Goal: Transaction & Acquisition: Purchase product/service

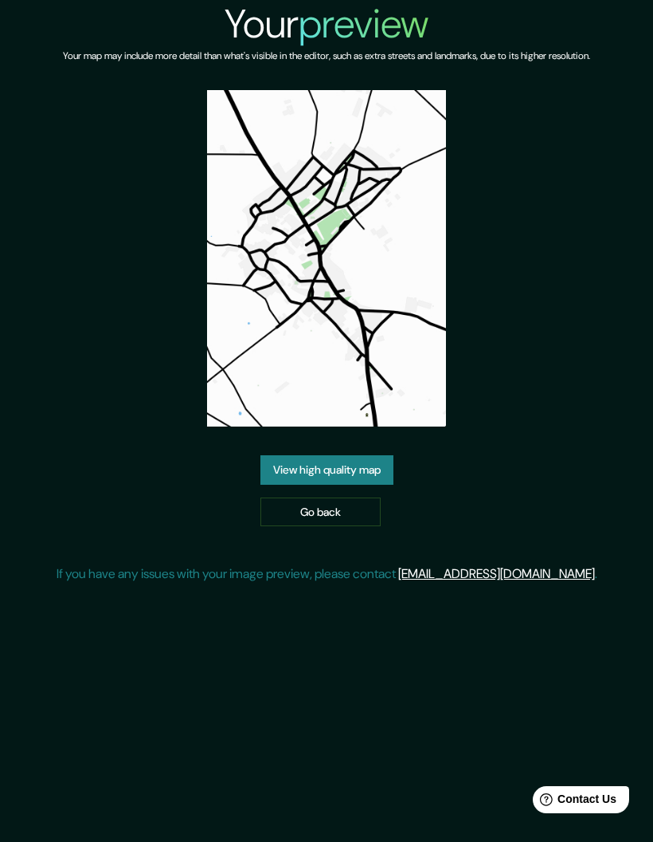
click at [281, 455] on link "View high quality map" at bounding box center [327, 469] width 133 height 29
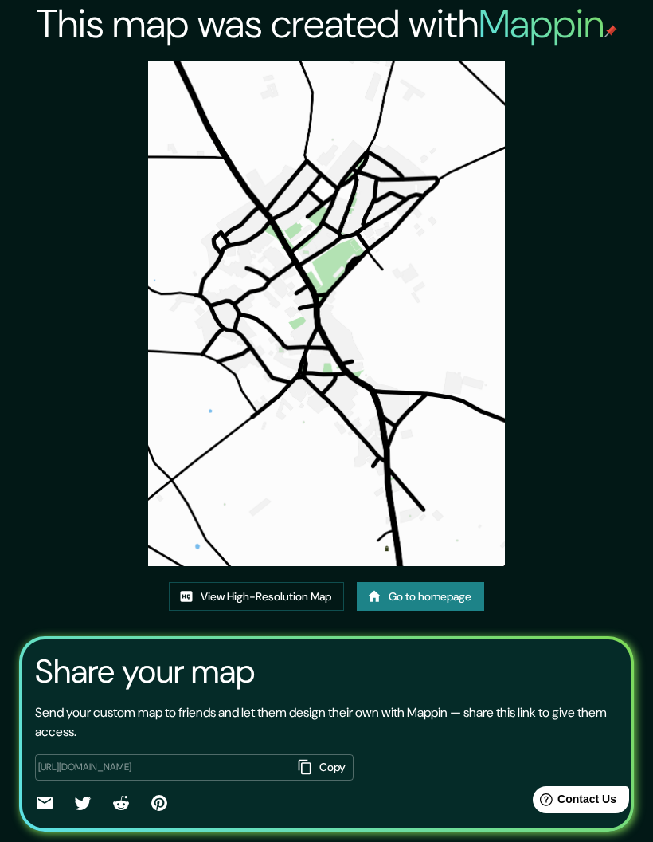
click at [277, 611] on link "View High-Resolution Map" at bounding box center [256, 596] width 175 height 29
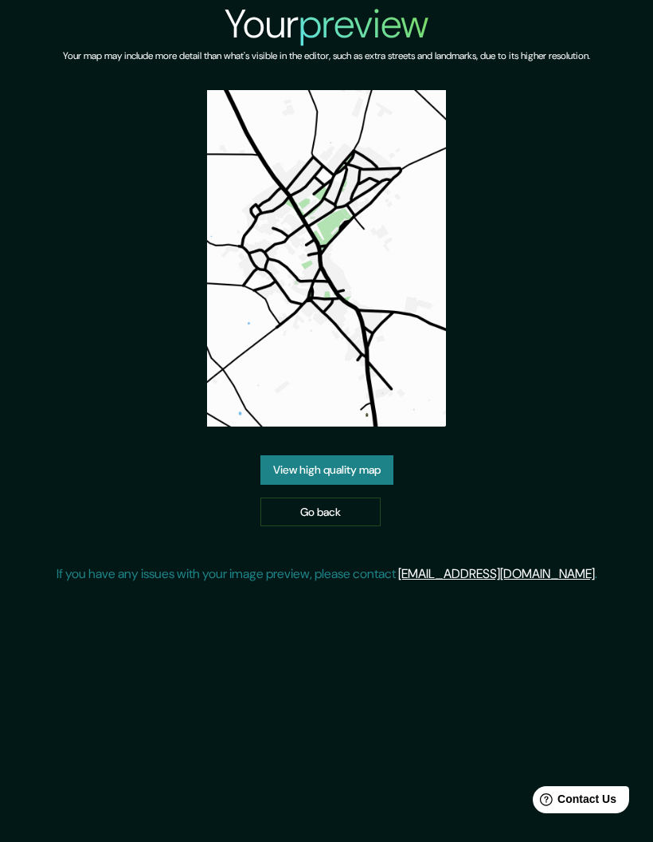
click at [339, 527] on link "Go back" at bounding box center [321, 511] width 120 height 29
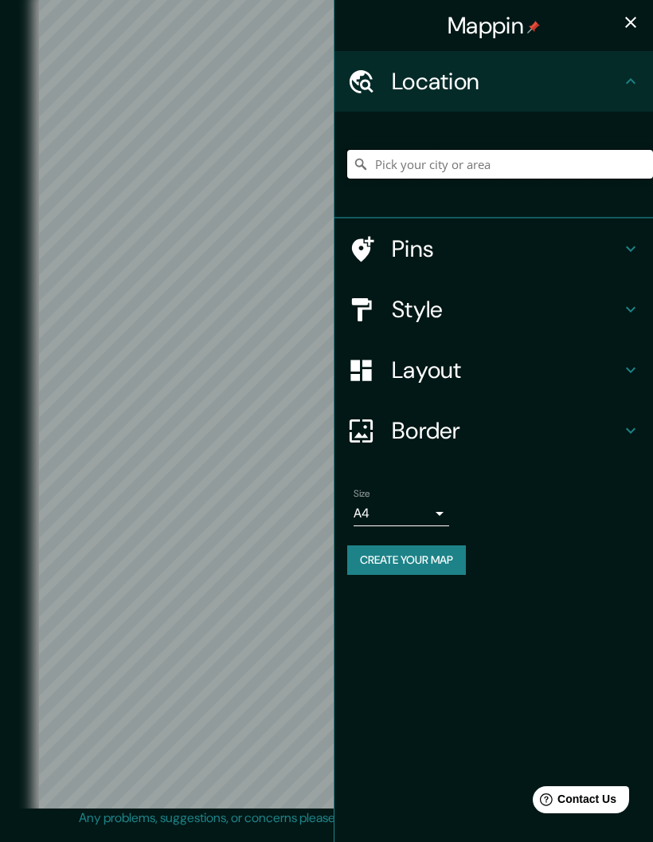
click at [498, 163] on input "Pick your city or area" at bounding box center [500, 164] width 306 height 29
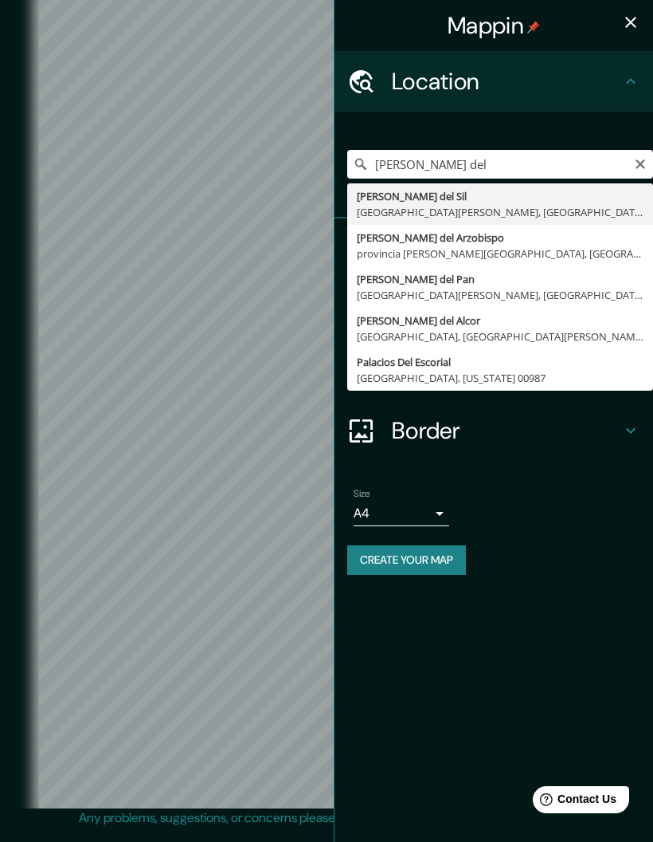
type input "Palacios del Arzobispo, provincia de Salamanca, España"
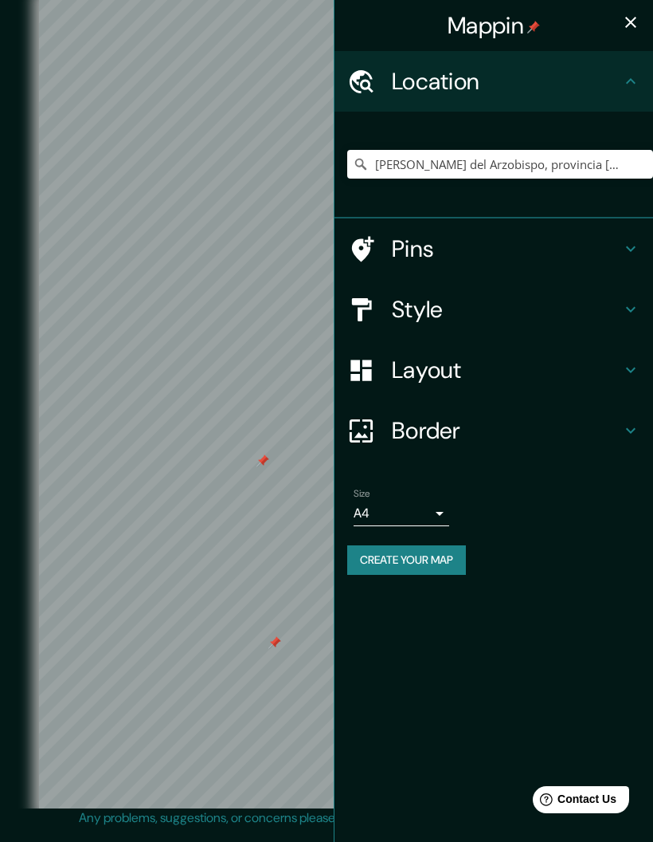
click at [630, 18] on icon "button" at bounding box center [631, 22] width 19 height 19
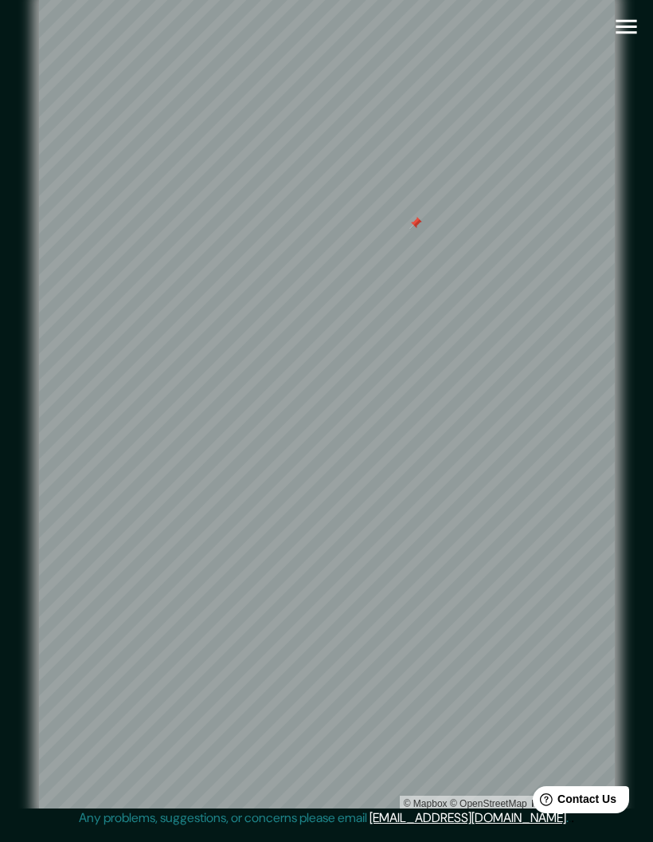
click at [641, 14] on button "button" at bounding box center [626, 26] width 41 height 41
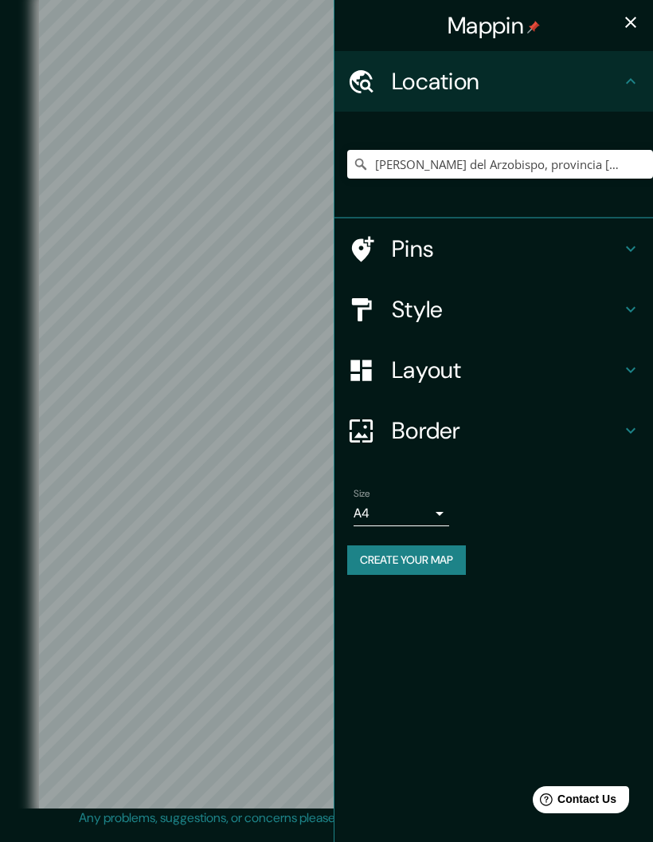
click at [626, 247] on icon at bounding box center [631, 248] width 19 height 19
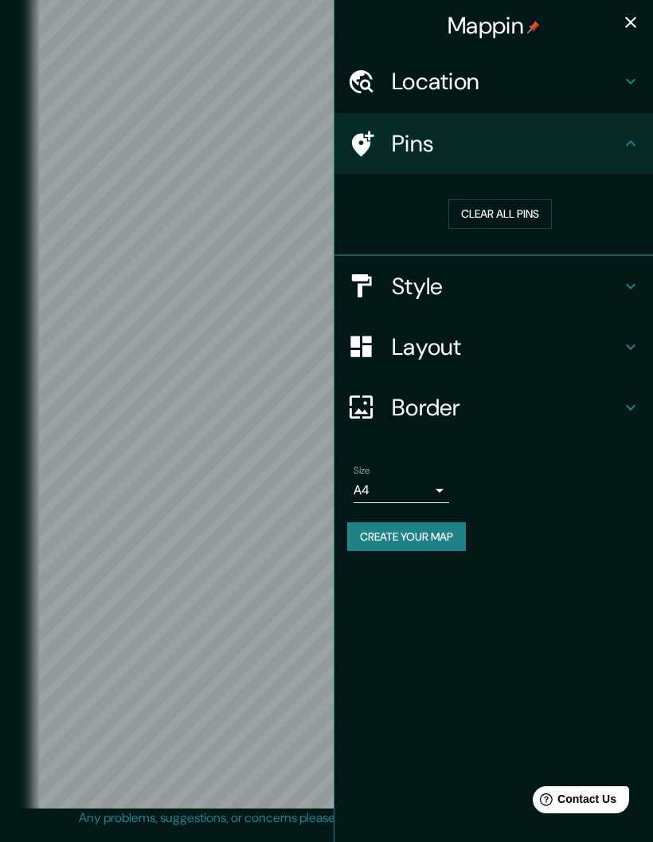
click at [523, 212] on button "Clear all pins" at bounding box center [501, 213] width 104 height 29
click at [634, 17] on icon "button" at bounding box center [631, 22] width 19 height 19
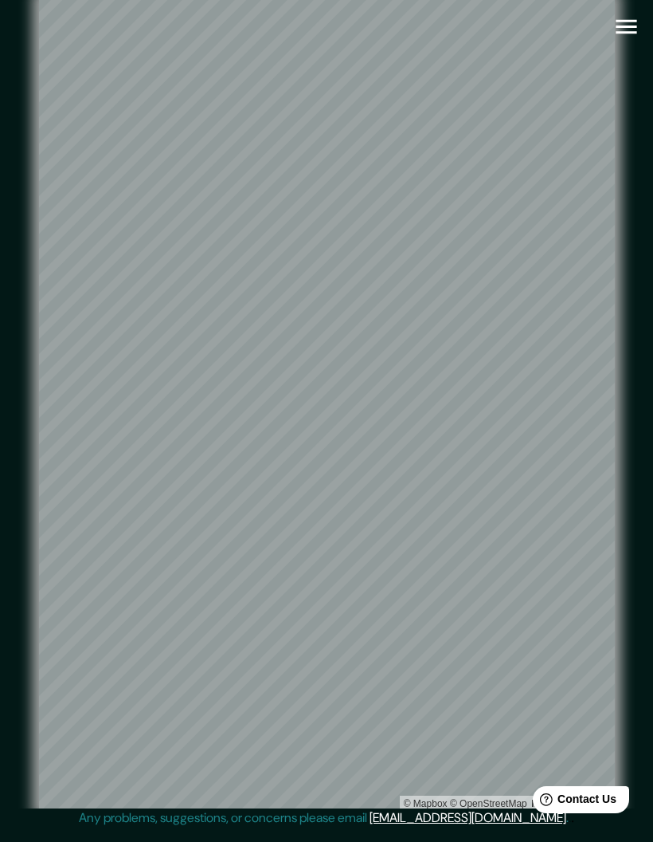
click at [626, 21] on icon "button" at bounding box center [626, 27] width 21 height 14
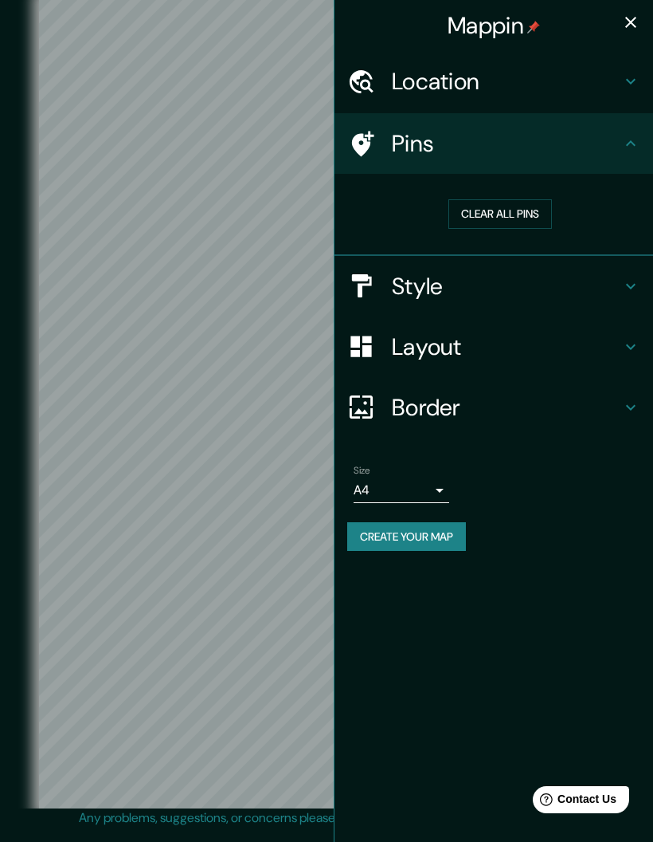
click at [422, 535] on button "Create your map" at bounding box center [406, 536] width 119 height 29
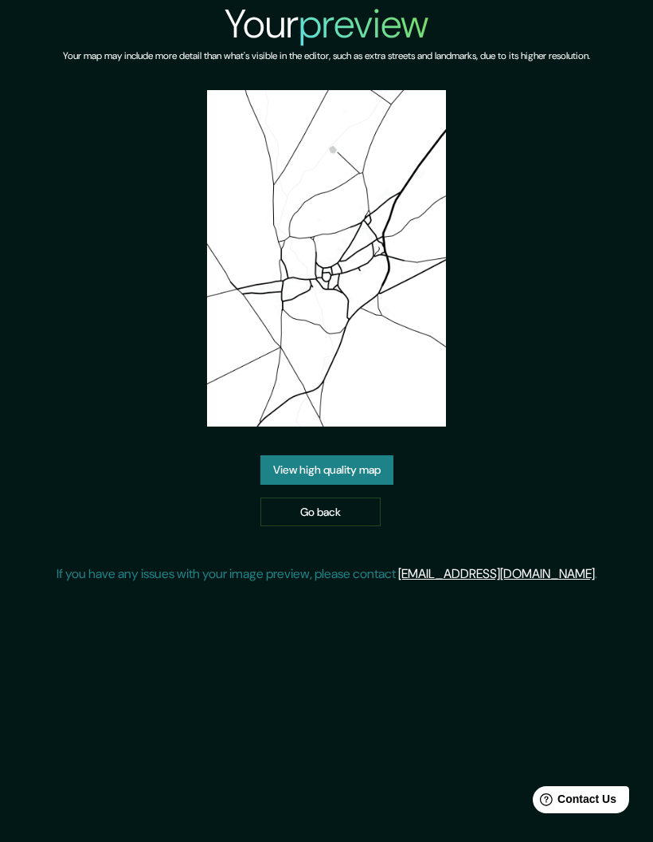
click at [335, 485] on link "View high quality map" at bounding box center [327, 469] width 133 height 29
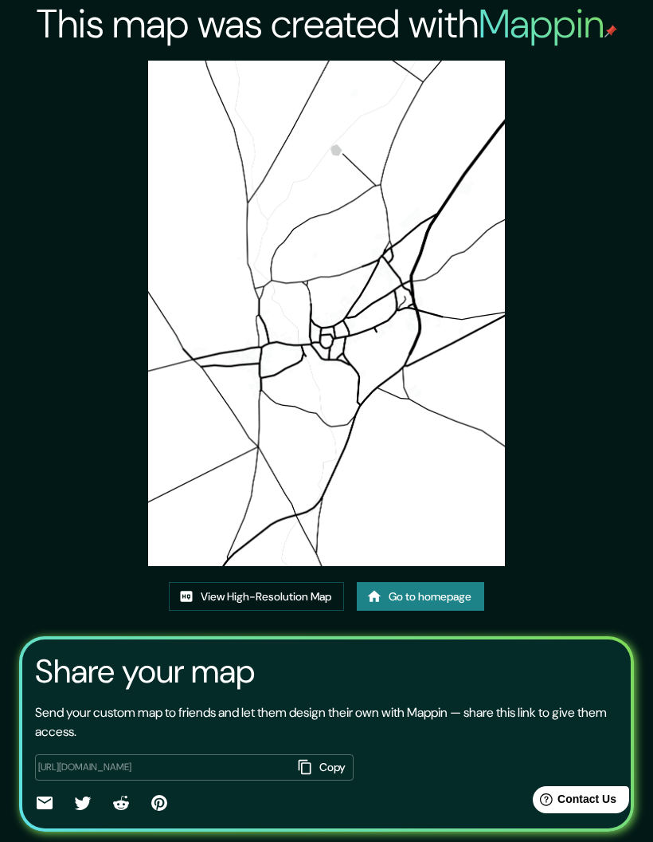
click at [284, 582] on link "View High-Resolution Map" at bounding box center [256, 596] width 175 height 29
click at [411, 582] on link "Go to homepage" at bounding box center [421, 596] width 128 height 29
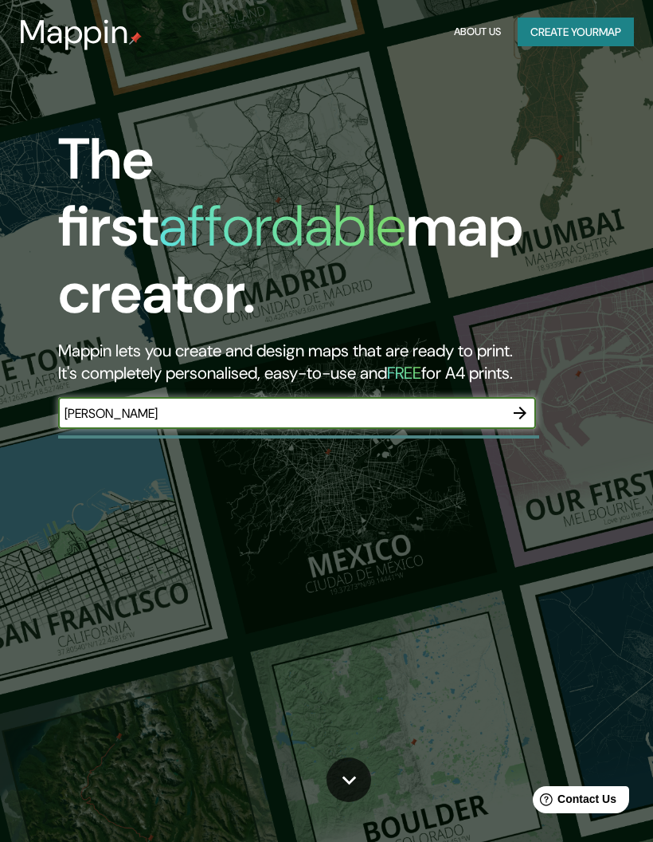
click at [531, 397] on div at bounding box center [520, 413] width 32 height 32
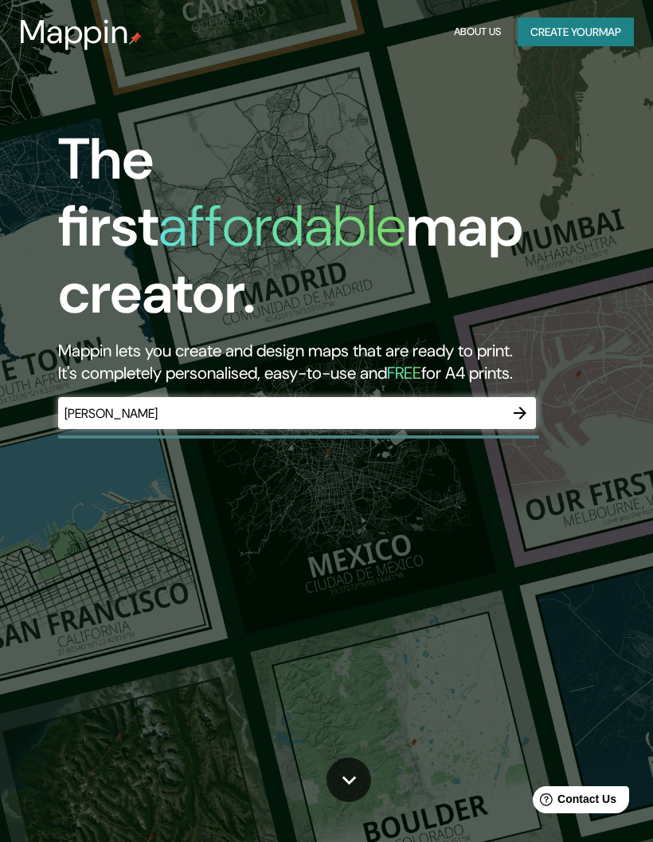
click at [431, 404] on input "Palacios" at bounding box center [281, 413] width 446 height 18
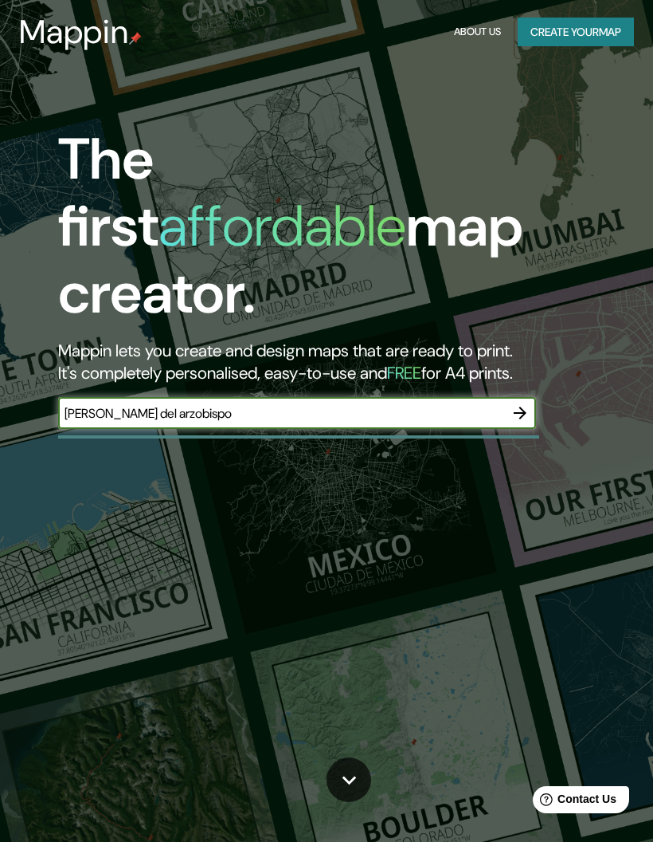
type input "Palacios del arzobispo"
click at [522, 397] on button "button" at bounding box center [520, 413] width 32 height 32
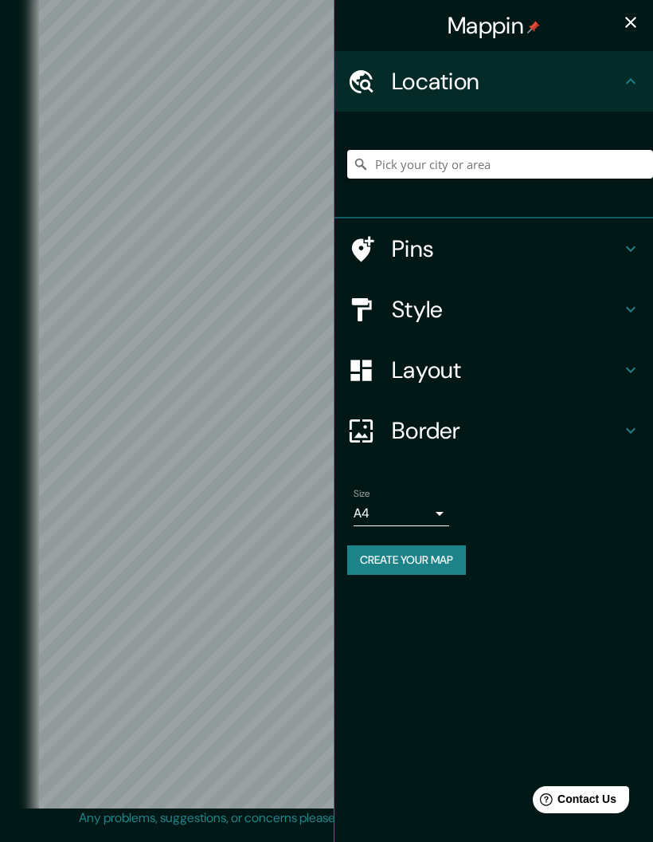
click at [579, 171] on input "Pick your city or area" at bounding box center [500, 164] width 306 height 29
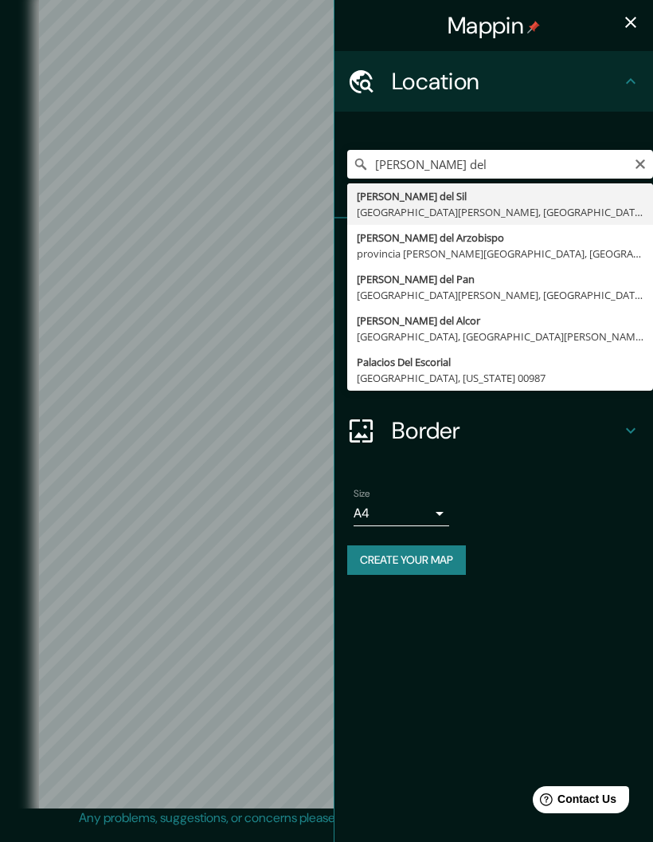
type input "Palacios del Arzobispo, provincia de Salamanca, España"
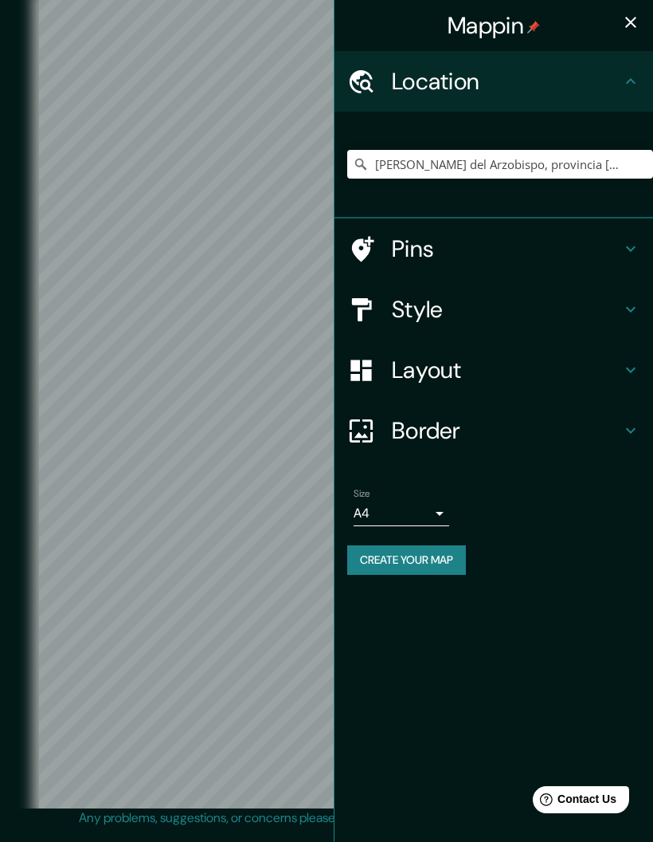
click at [625, 296] on div "Style" at bounding box center [494, 309] width 319 height 61
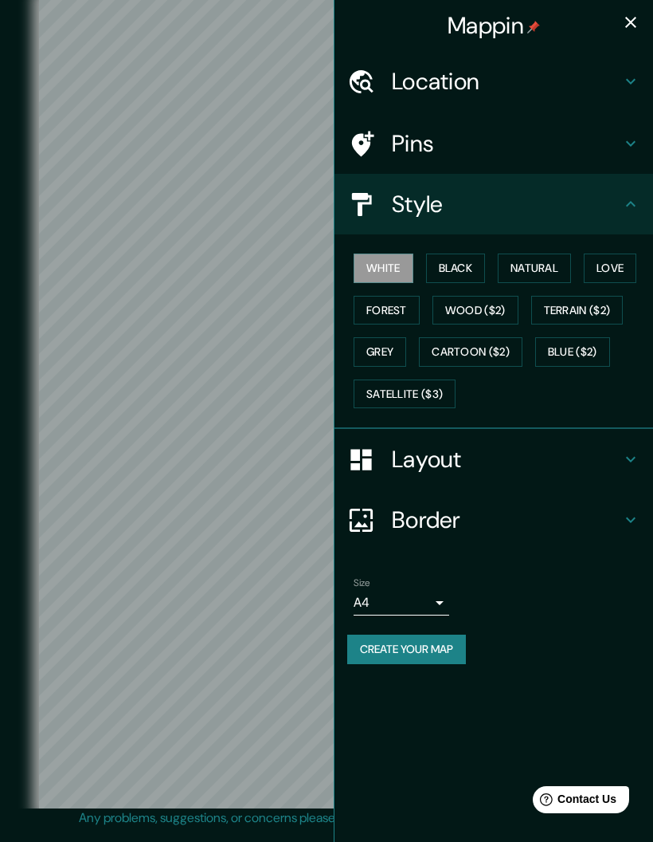
click at [552, 255] on button "Natural" at bounding box center [534, 267] width 73 height 29
click at [636, 20] on icon "button" at bounding box center [631, 22] width 19 height 19
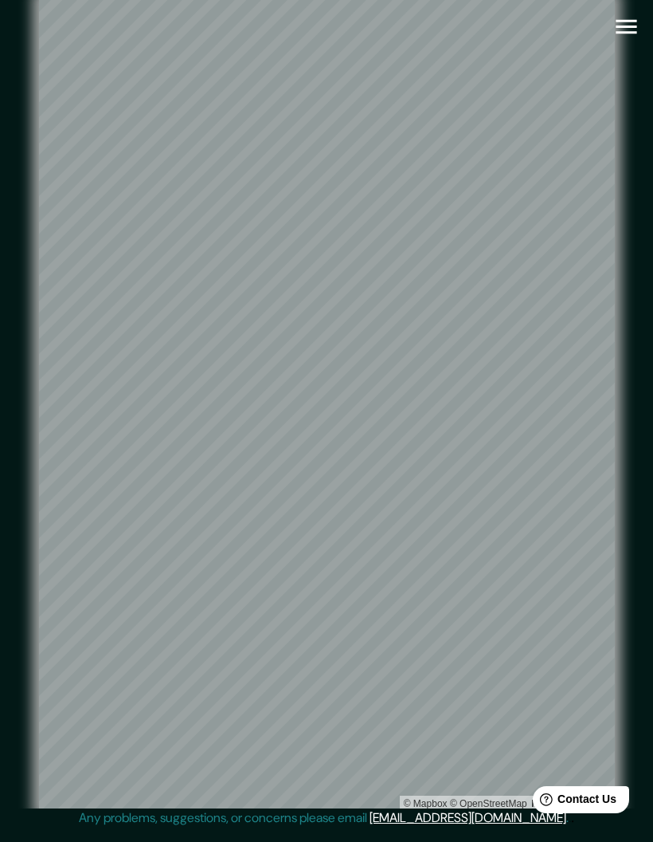
click at [630, 15] on icon "button" at bounding box center [627, 27] width 28 height 28
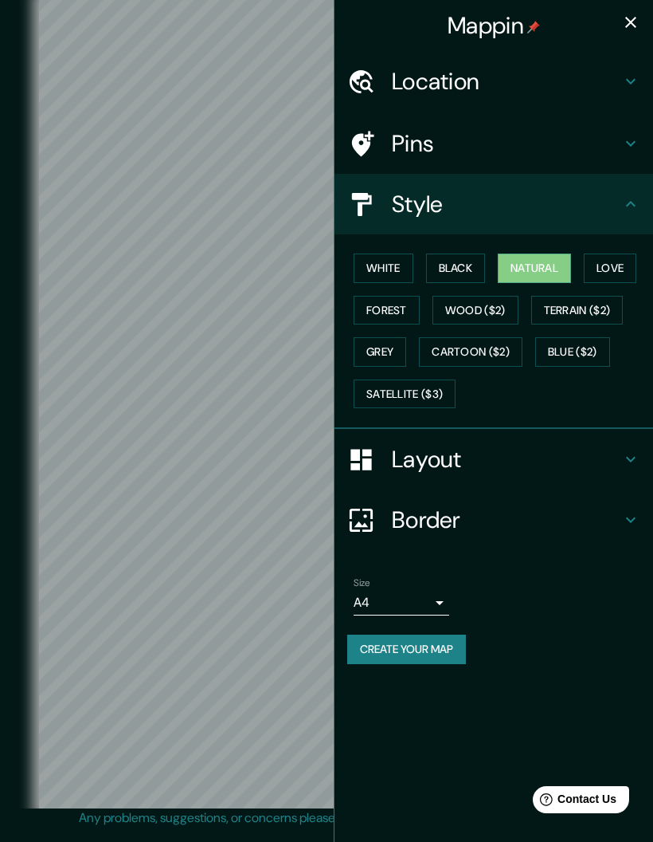
click at [451, 639] on button "Create your map" at bounding box center [406, 648] width 119 height 29
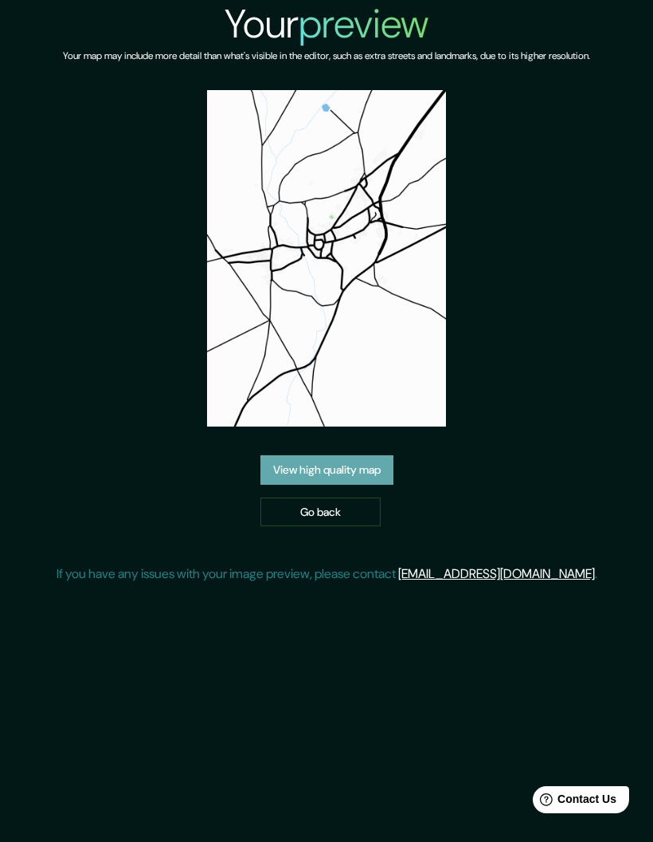
click at [360, 485] on link "View high quality map" at bounding box center [327, 469] width 133 height 29
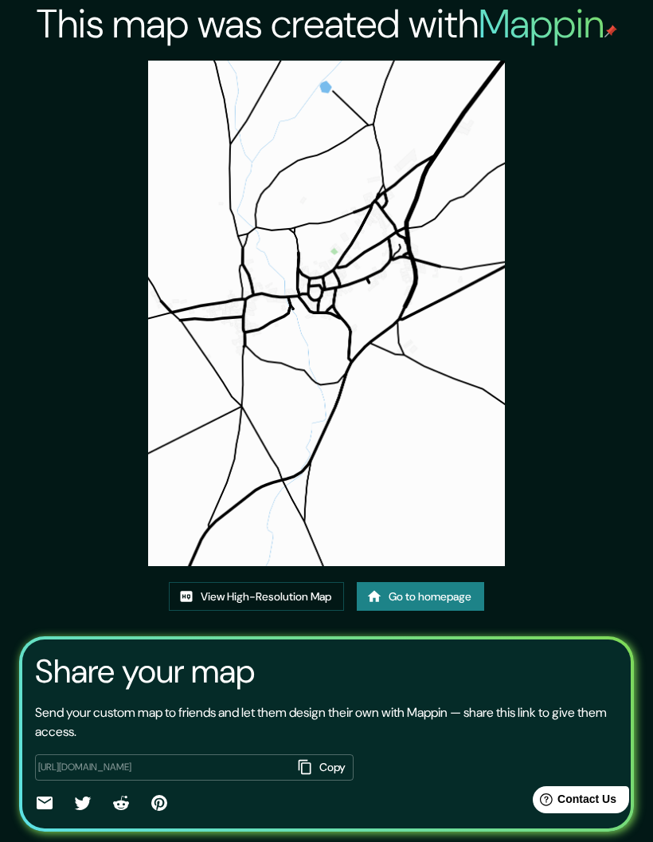
click at [297, 96] on img at bounding box center [326, 313] width 357 height 505
click at [285, 611] on link "View High-Resolution Map" at bounding box center [256, 596] width 175 height 29
